Goal: Task Accomplishment & Management: Complete application form

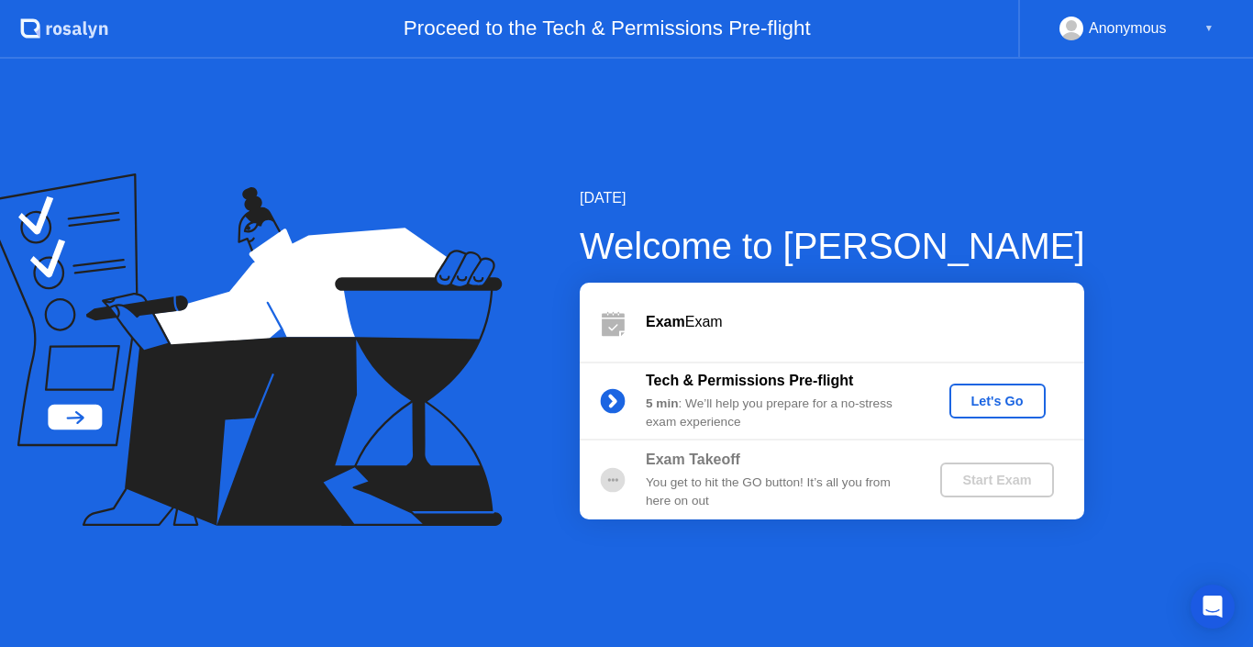
click at [1019, 412] on button "Let's Go" at bounding box center [997, 400] width 96 height 35
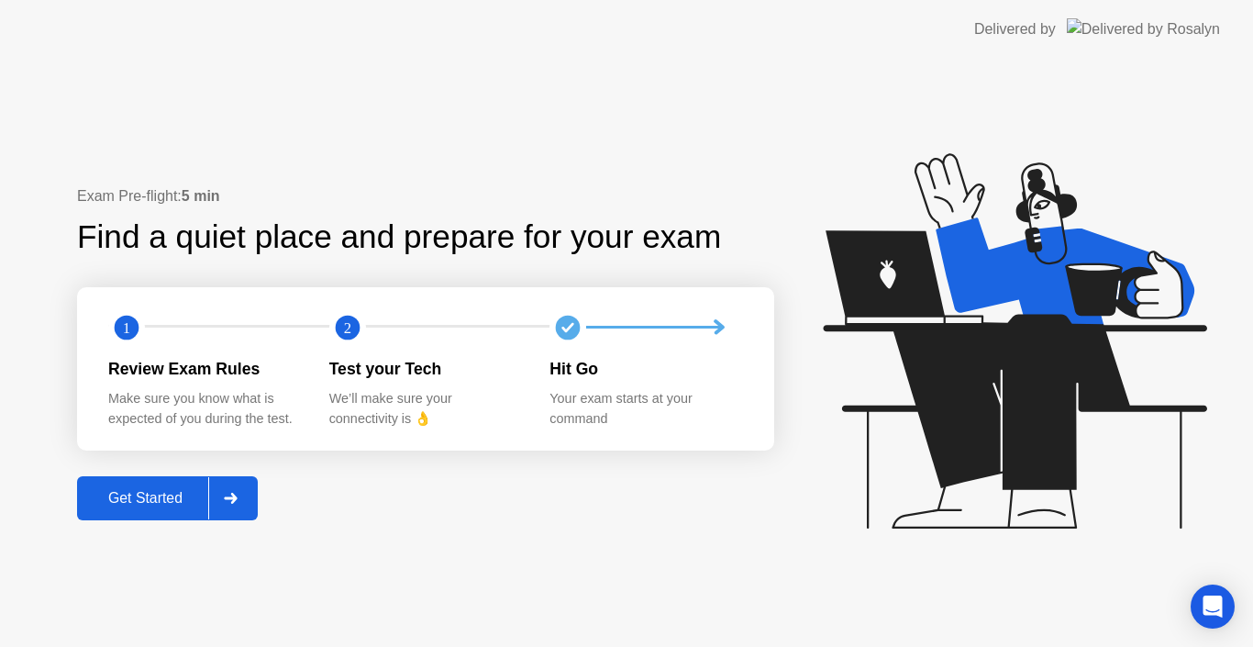
click at [192, 500] on div "Get Started" at bounding box center [146, 498] width 126 height 17
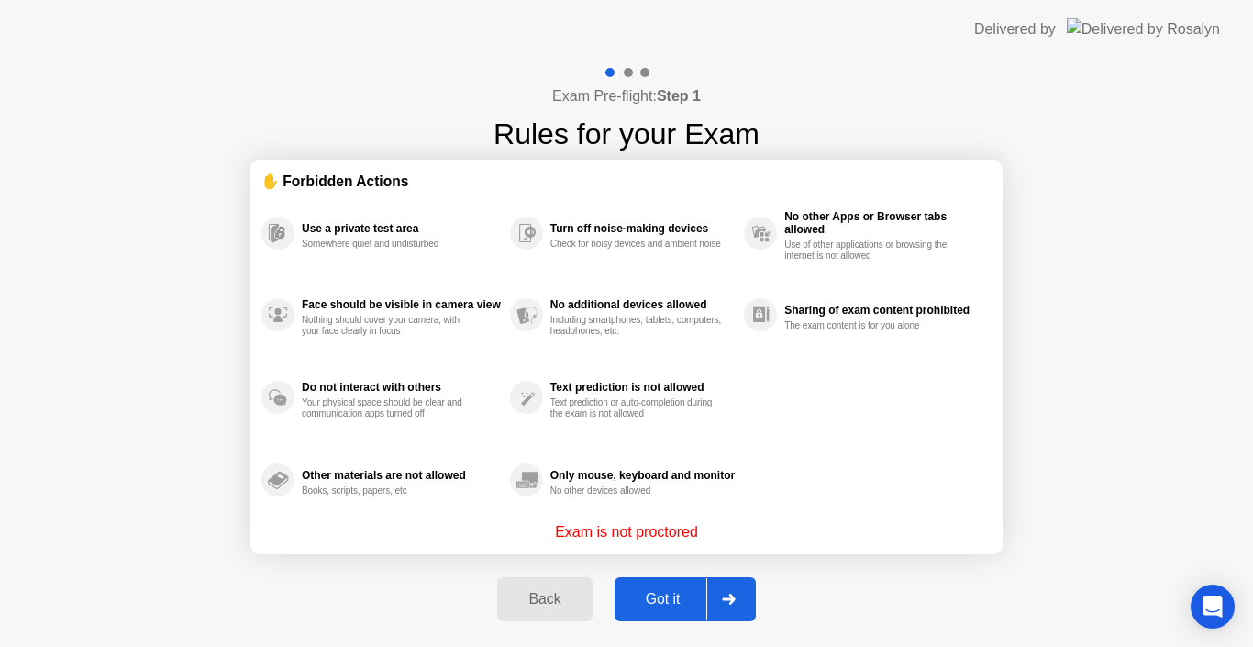
click at [629, 600] on div "Got it" at bounding box center [663, 599] width 86 height 17
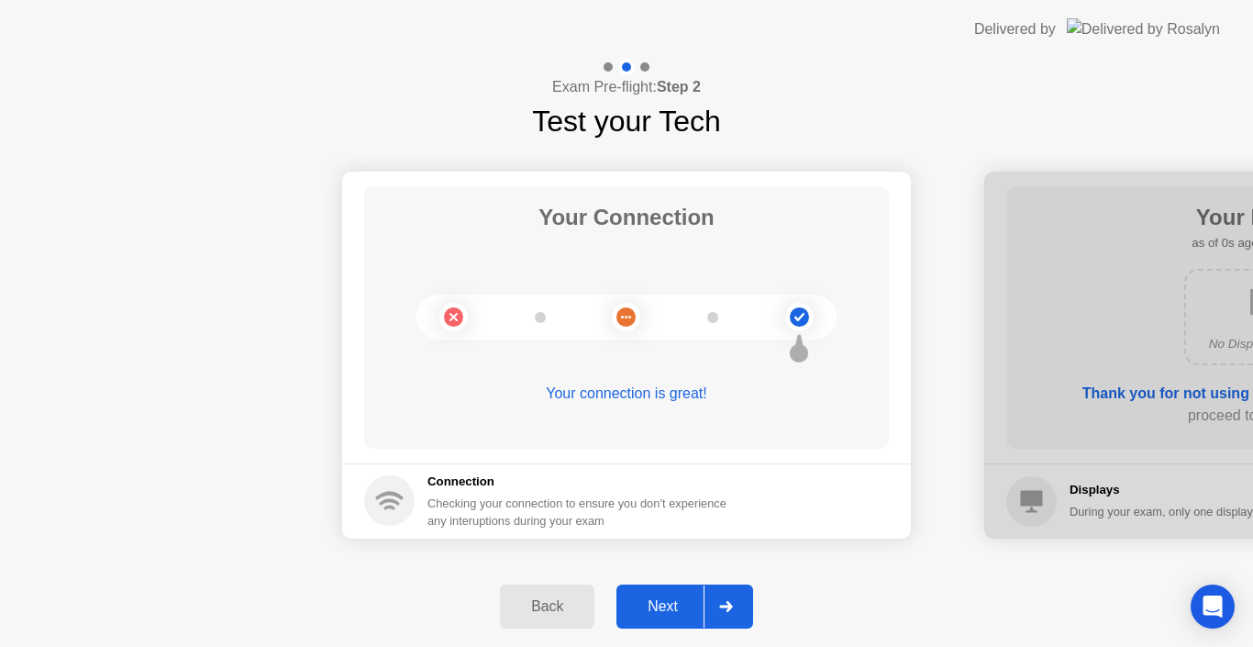
click at [720, 598] on div at bounding box center [725, 606] width 44 height 42
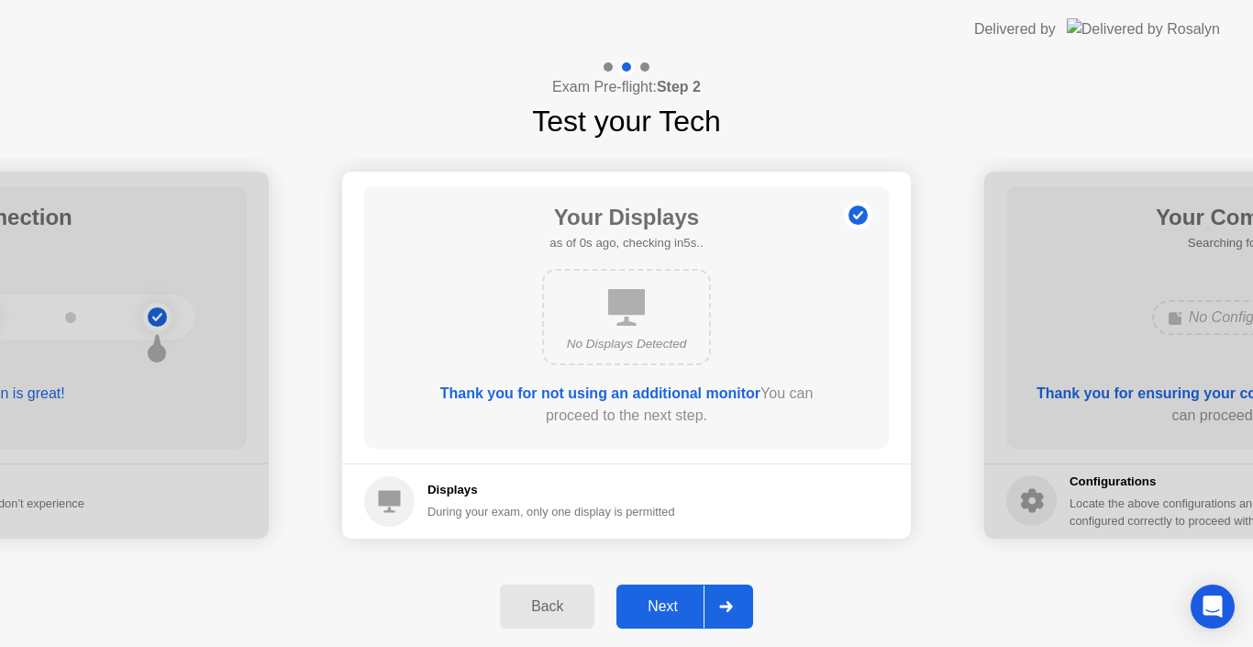
click at [720, 598] on div at bounding box center [725, 606] width 44 height 42
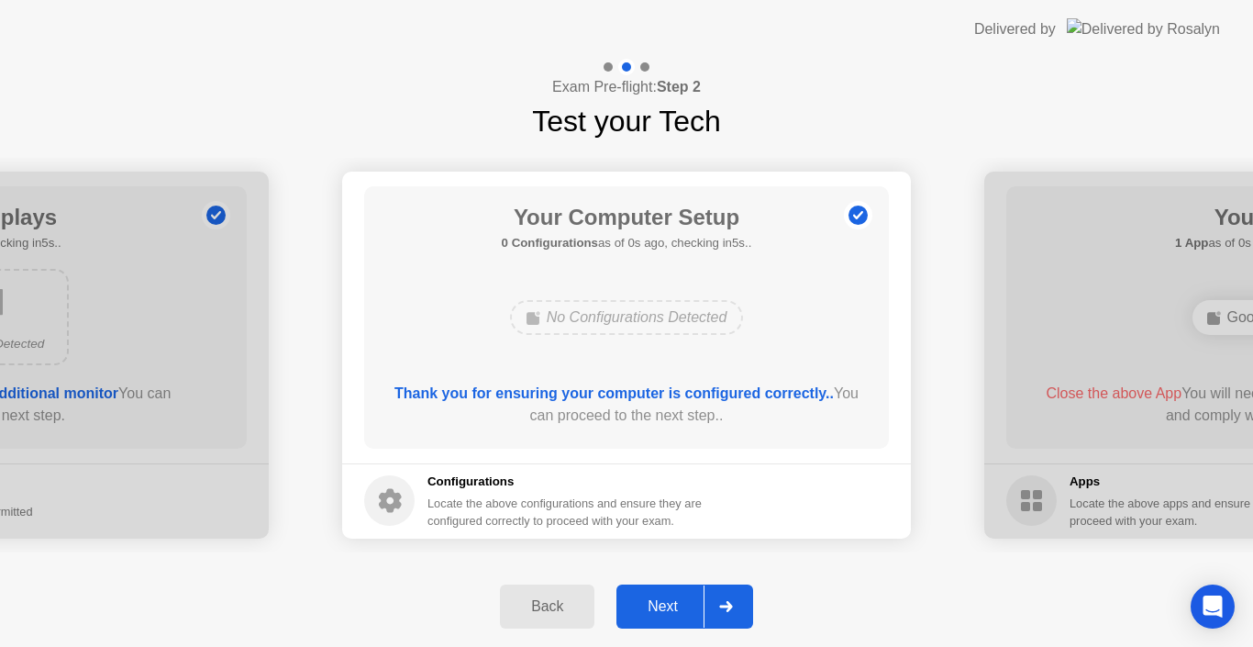
click at [720, 598] on div at bounding box center [725, 606] width 44 height 42
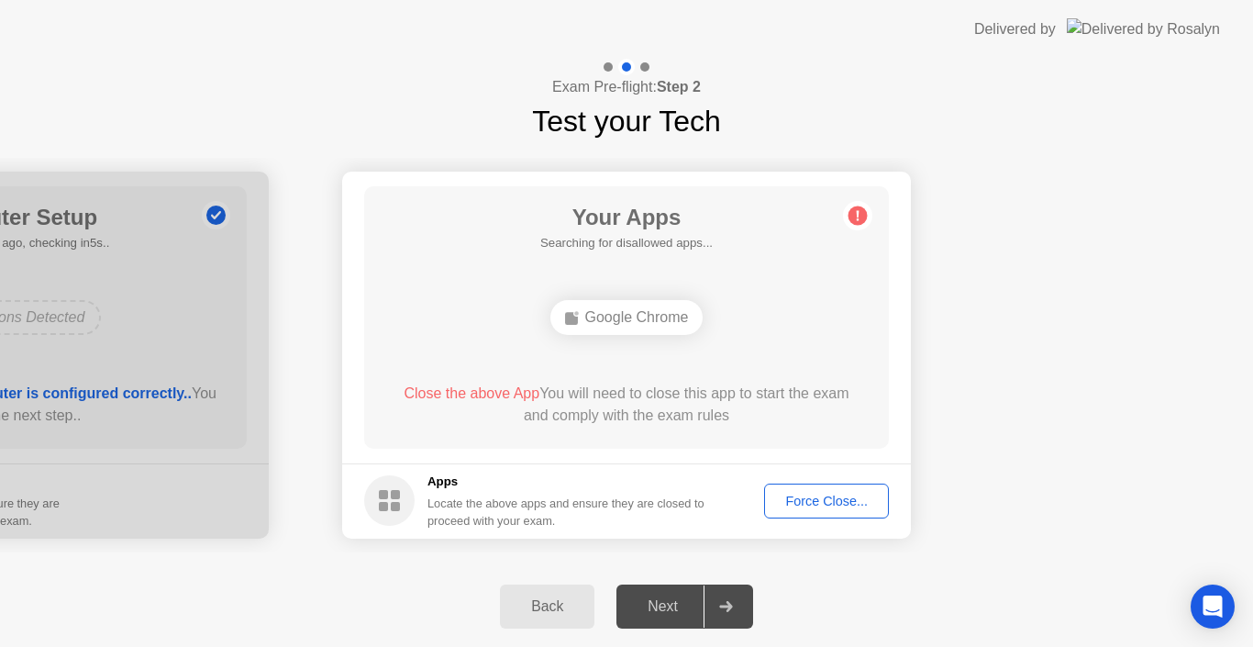
click at [720, 598] on div at bounding box center [725, 606] width 44 height 42
click at [728, 613] on div at bounding box center [725, 606] width 44 height 42
click at [449, 532] on footer "Apps Locate the above apps and ensure they are closed to proceed with your exam…" at bounding box center [626, 500] width 569 height 75
click at [719, 595] on div at bounding box center [725, 606] width 44 height 42
click at [820, 493] on div "Force Close..." at bounding box center [826, 500] width 112 height 15
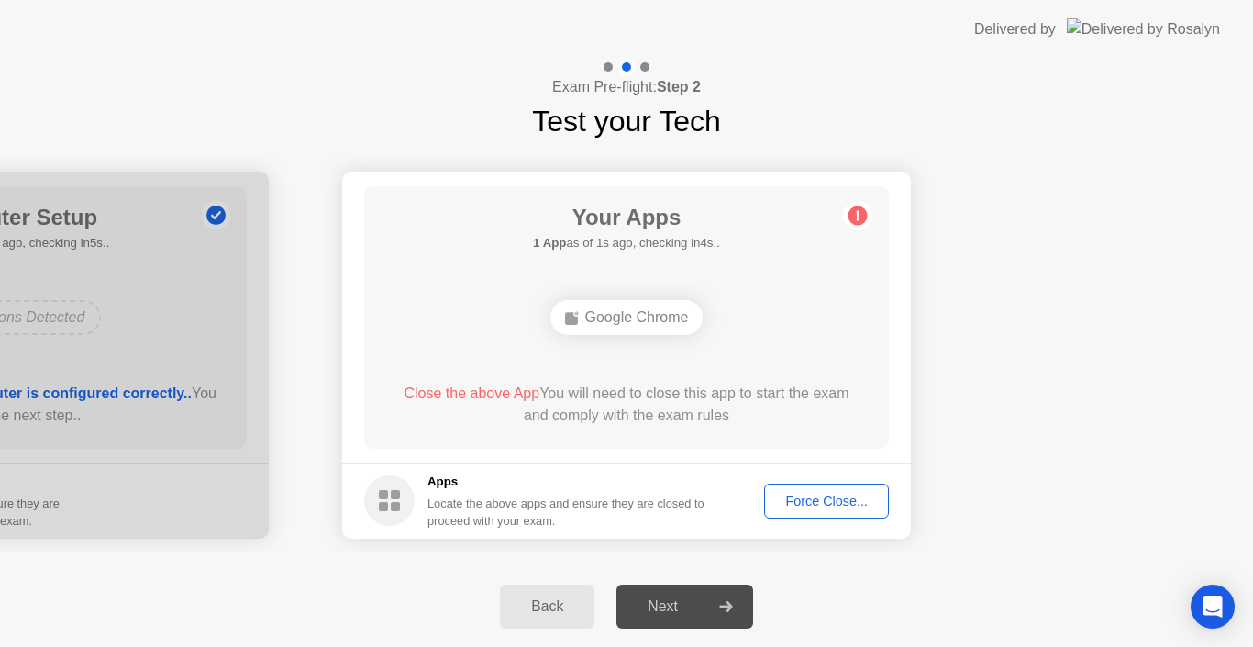
click at [837, 483] on button "Force Close..." at bounding box center [826, 500] width 125 height 35
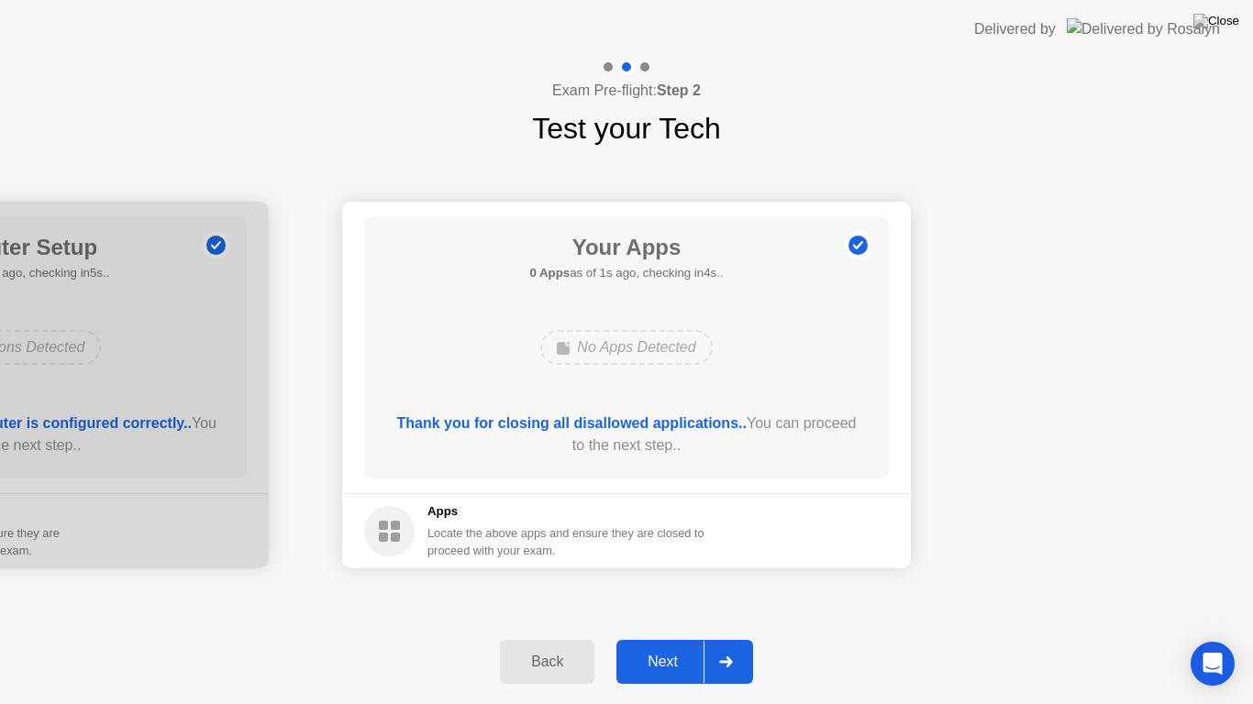
click at [714, 646] on div at bounding box center [725, 662] width 44 height 42
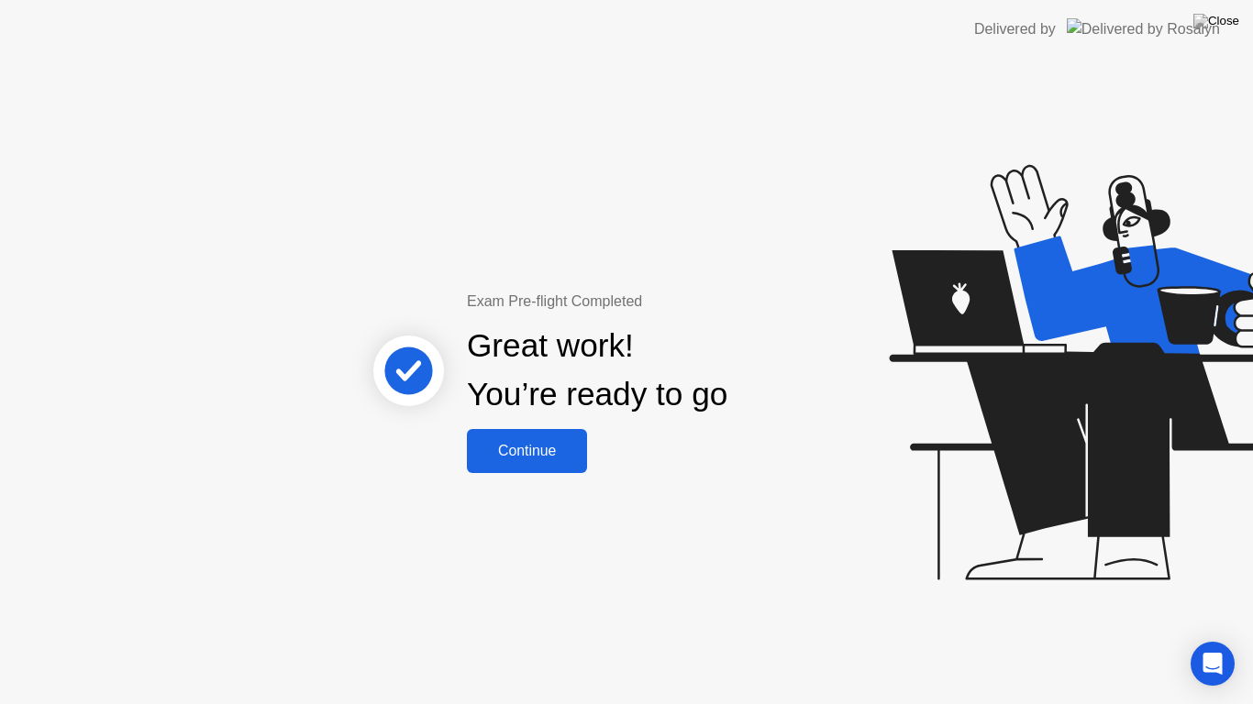
click at [563, 454] on div "Continue" at bounding box center [526, 451] width 109 height 17
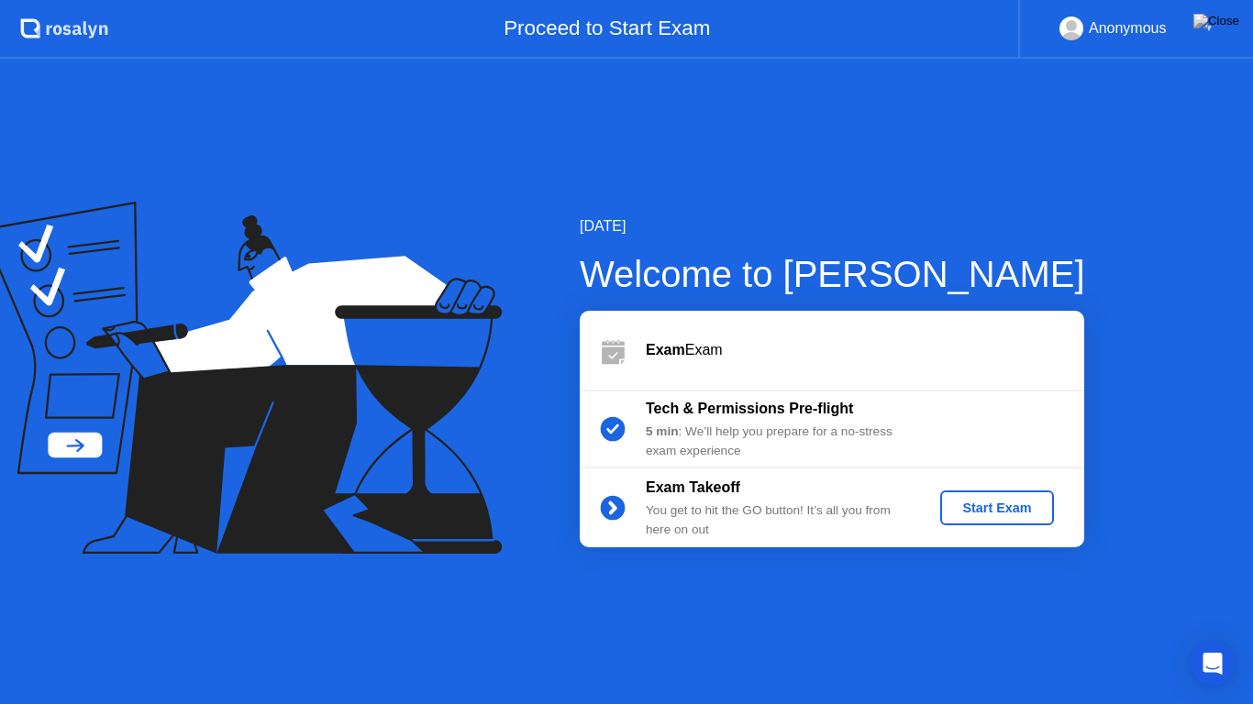
click at [978, 502] on div "Start Exam" at bounding box center [996, 508] width 98 height 15
